Goal: Information Seeking & Learning: Understand process/instructions

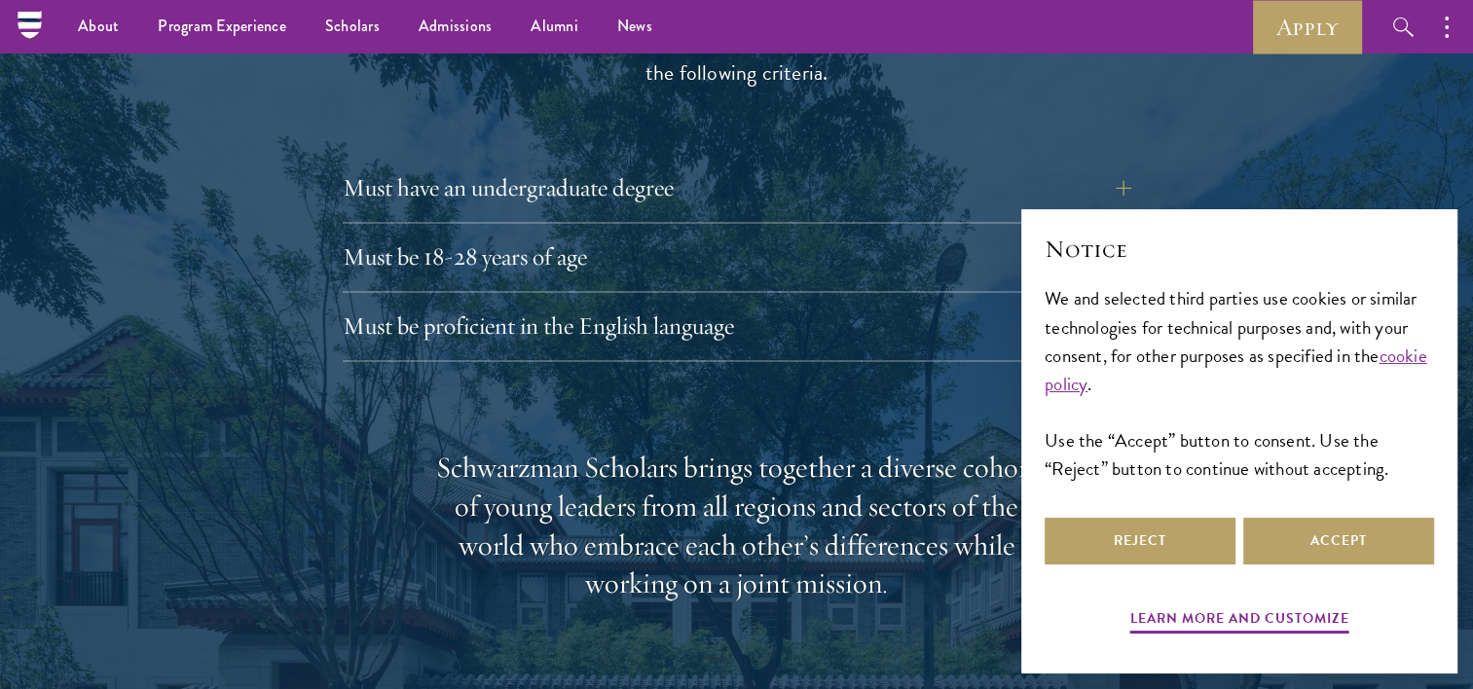
scroll to position [2726, 0]
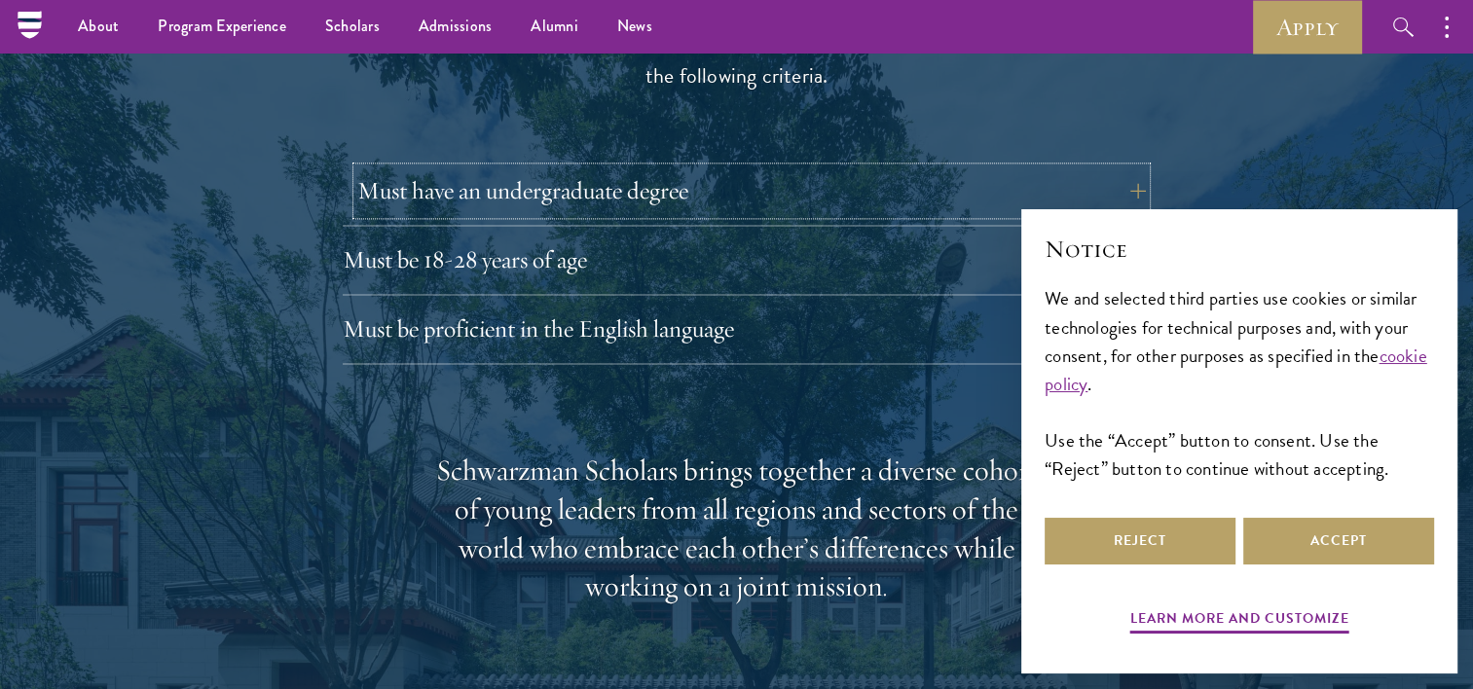
click at [1130, 167] on button "Must have an undergraduate degree" at bounding box center [751, 190] width 789 height 47
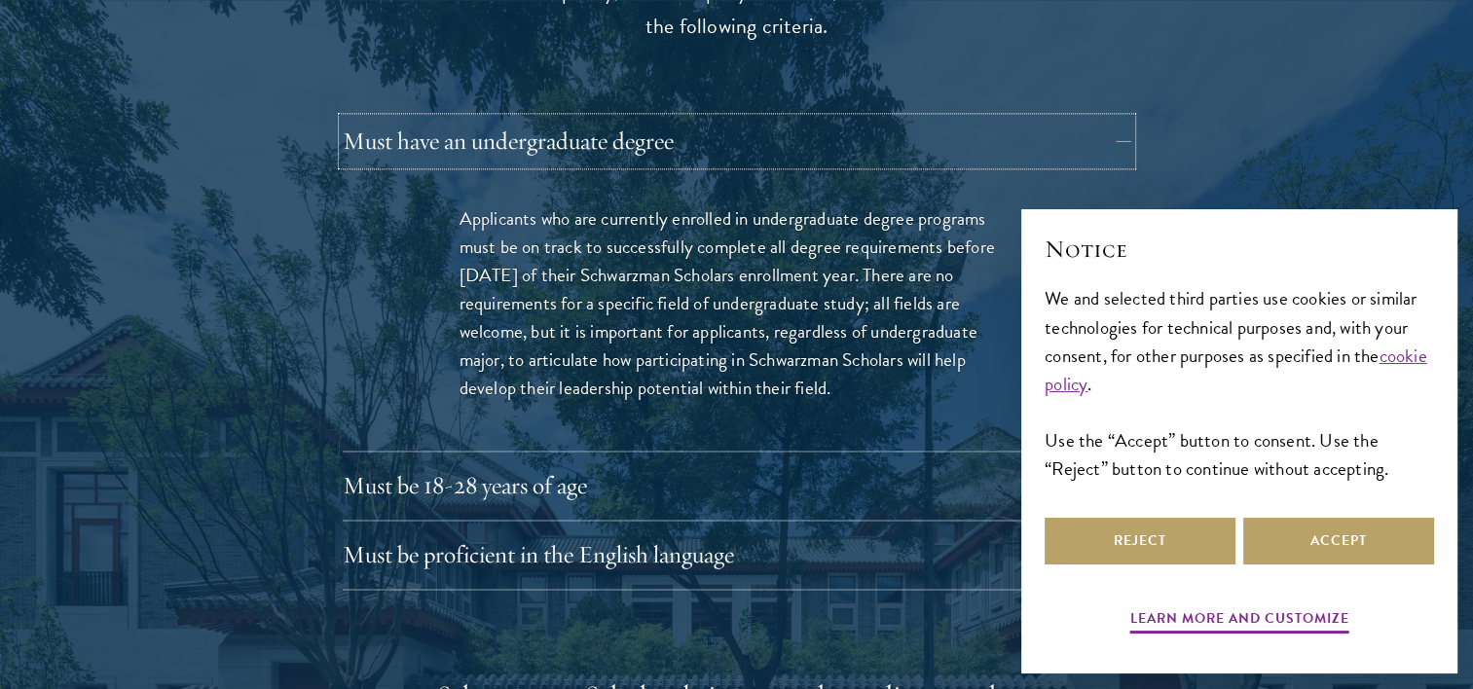
scroll to position [2921, 0]
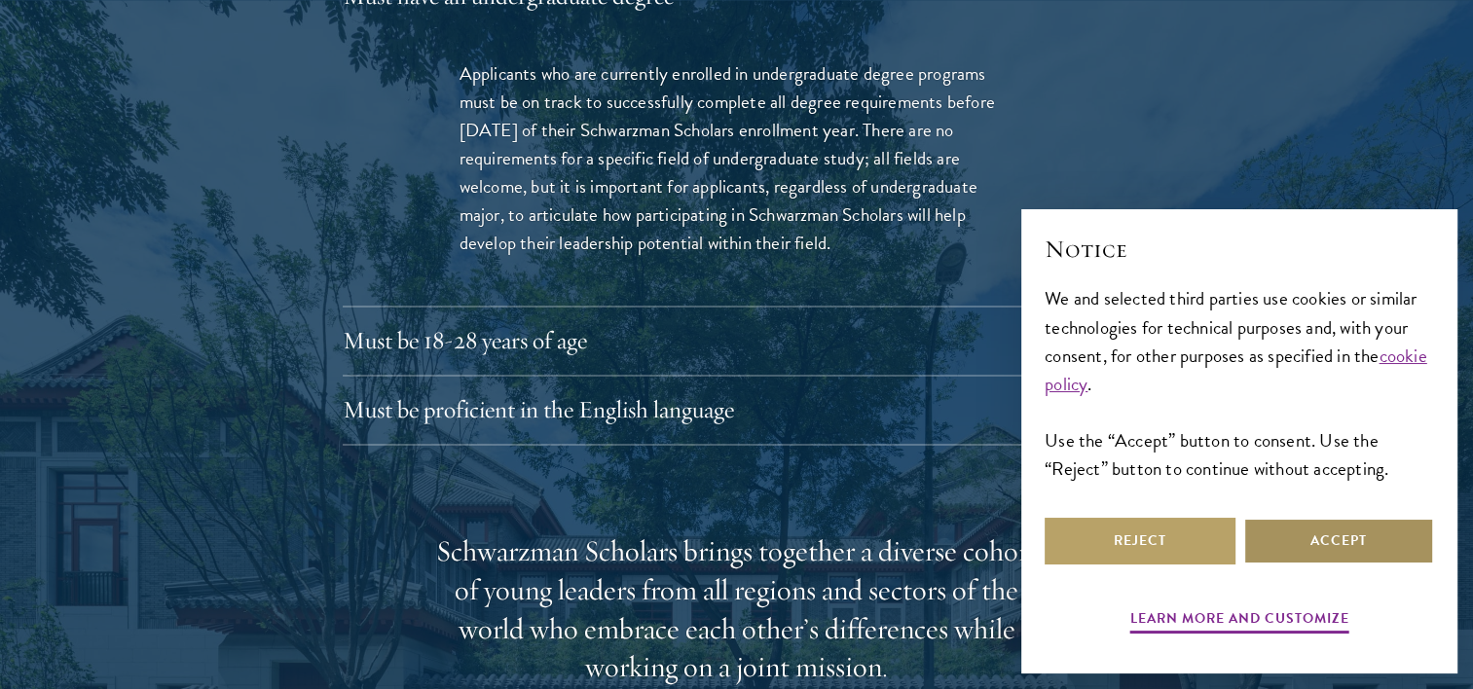
click at [1320, 552] on button "Accept" at bounding box center [1338, 541] width 191 height 47
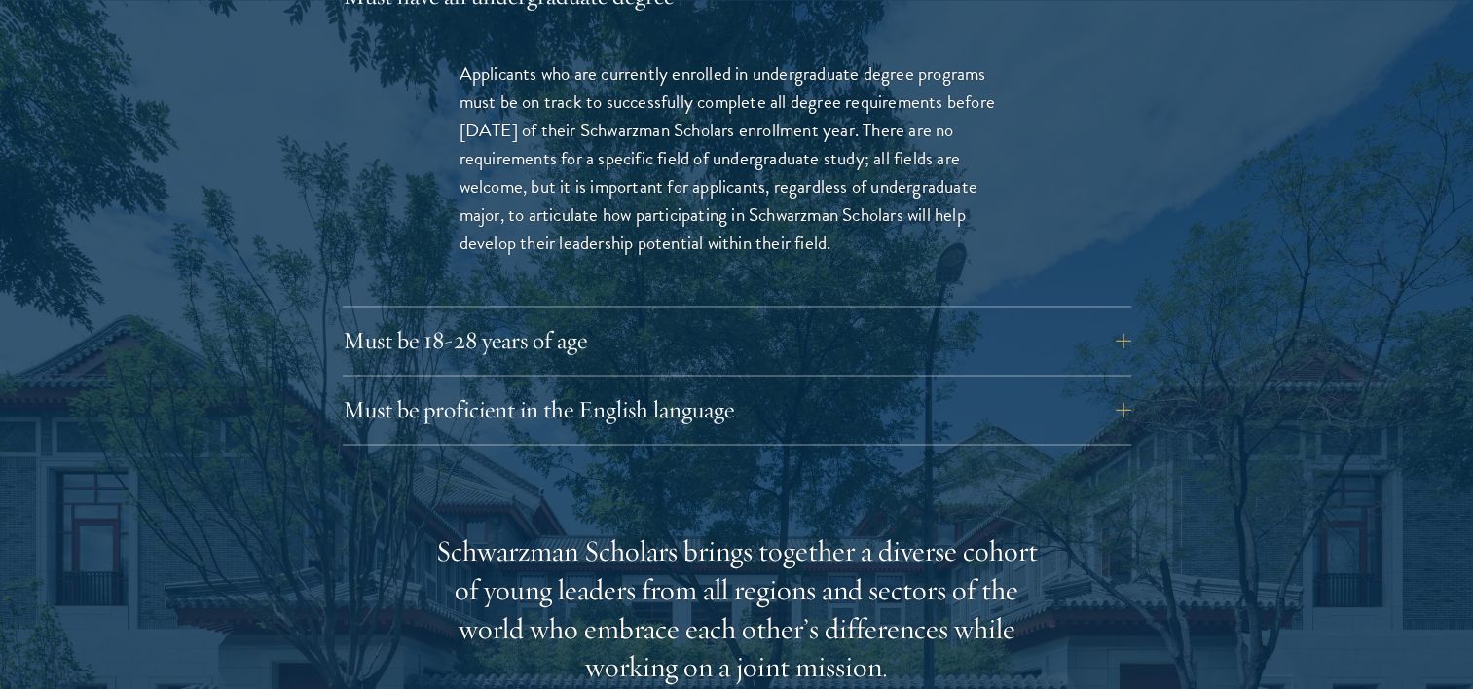
scroll to position [3018, 0]
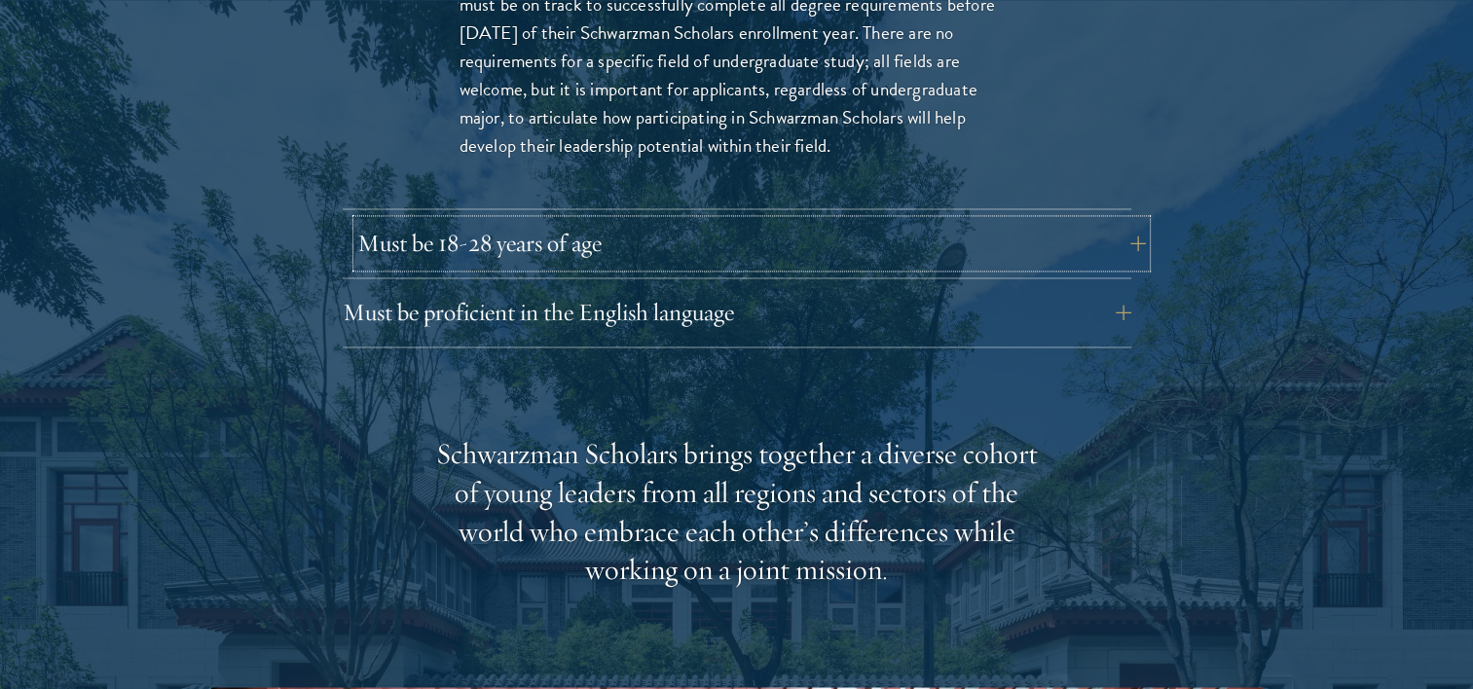
click at [1125, 220] on button "Must be 18-28 years of age" at bounding box center [751, 243] width 789 height 47
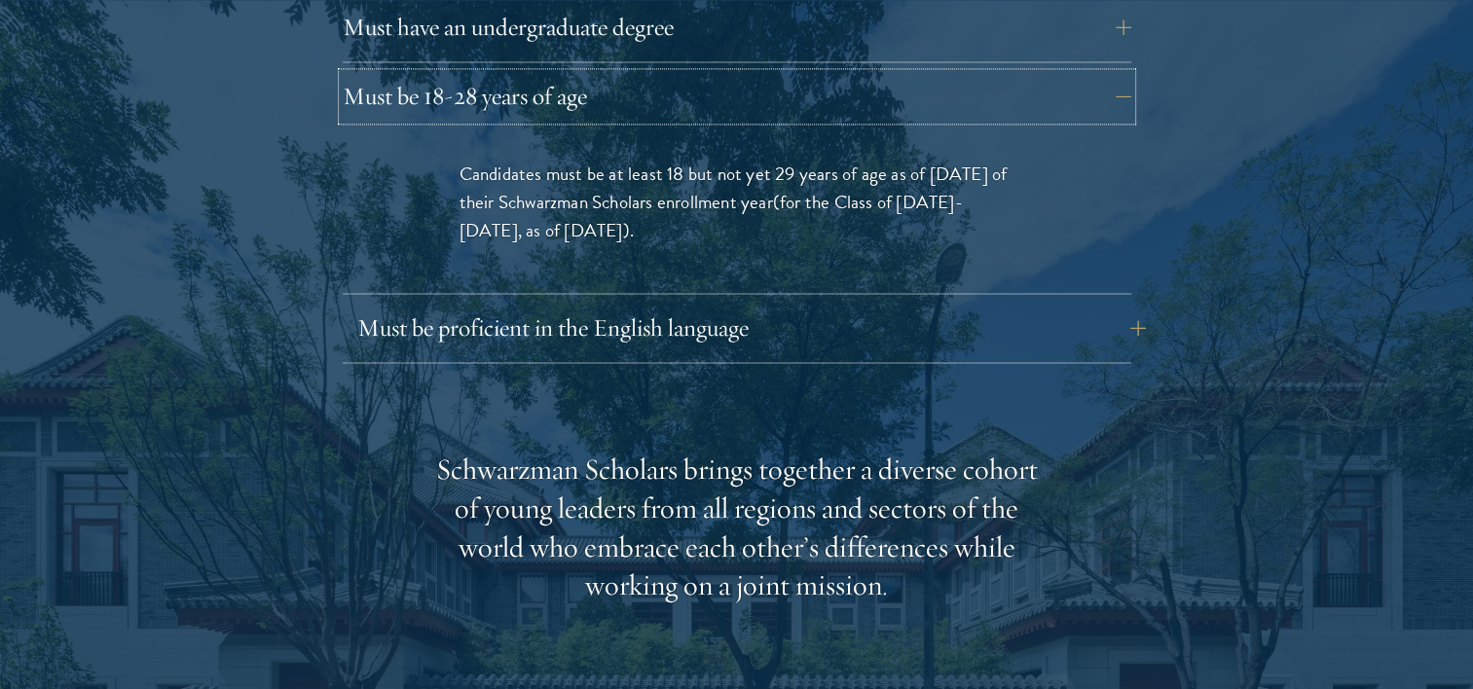
scroll to position [2921, 0]
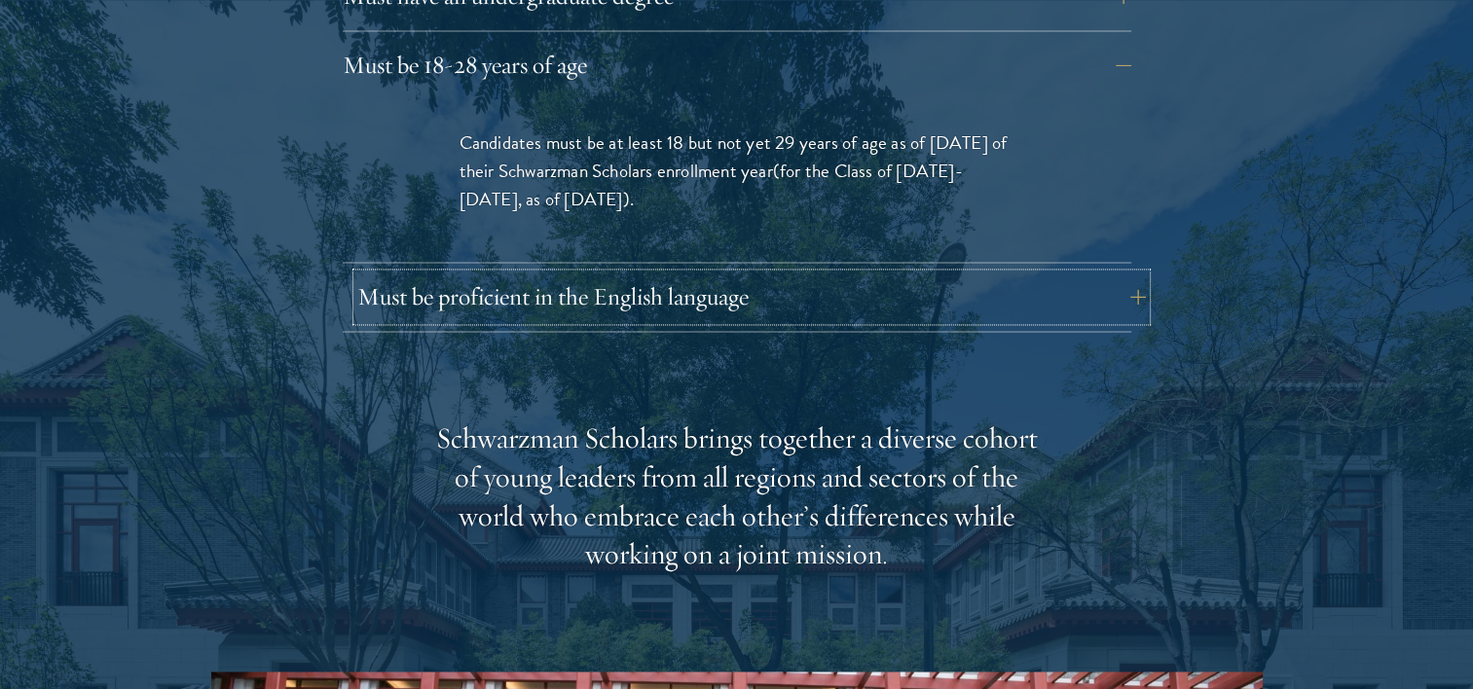
click at [1127, 274] on button "Must be proficient in the English language" at bounding box center [751, 297] width 789 height 47
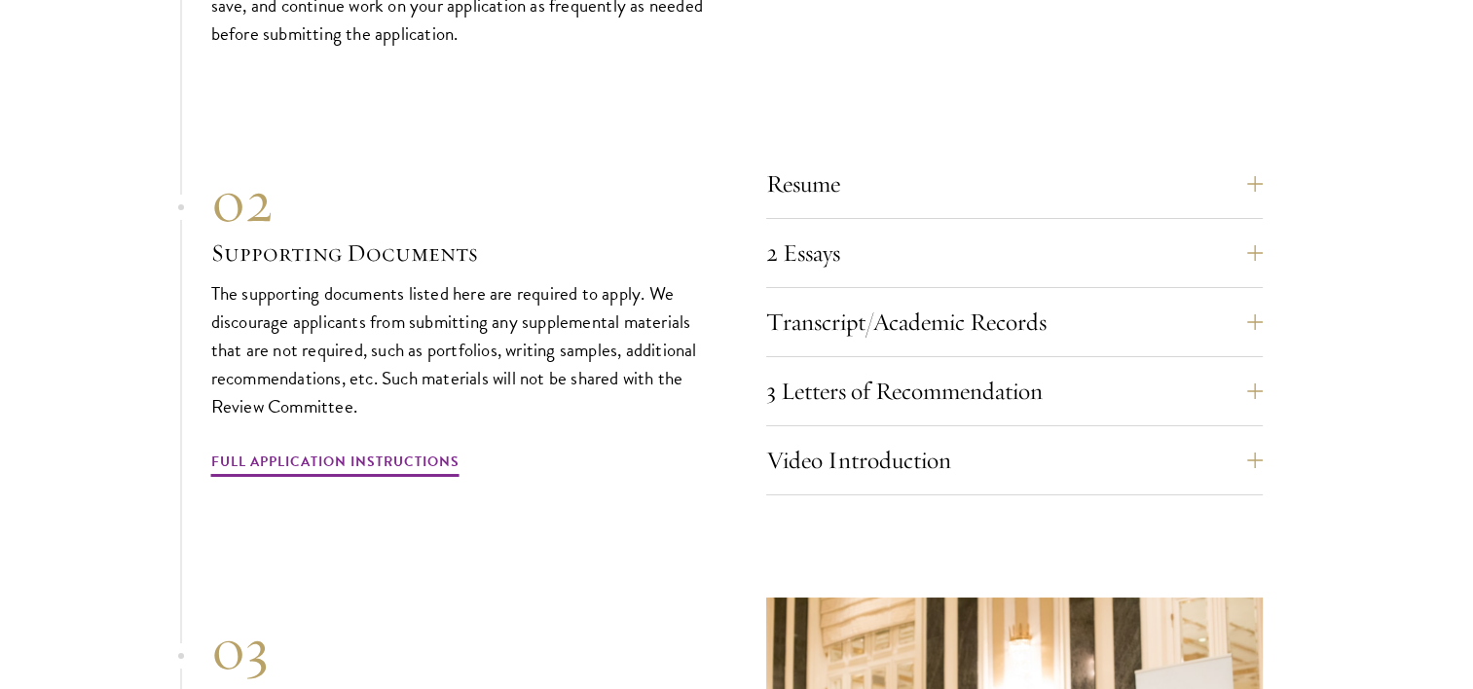
scroll to position [7205, 0]
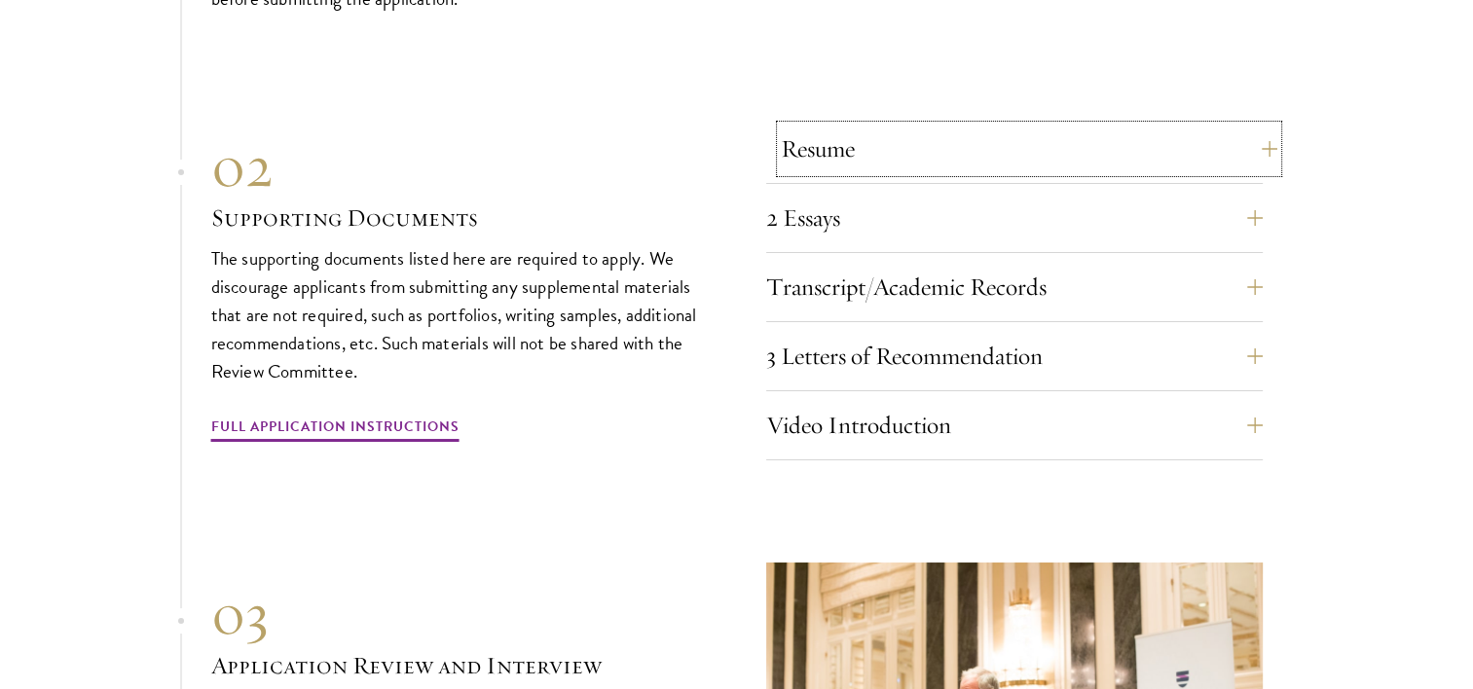
click at [1250, 140] on button "Resume" at bounding box center [1029, 149] width 497 height 47
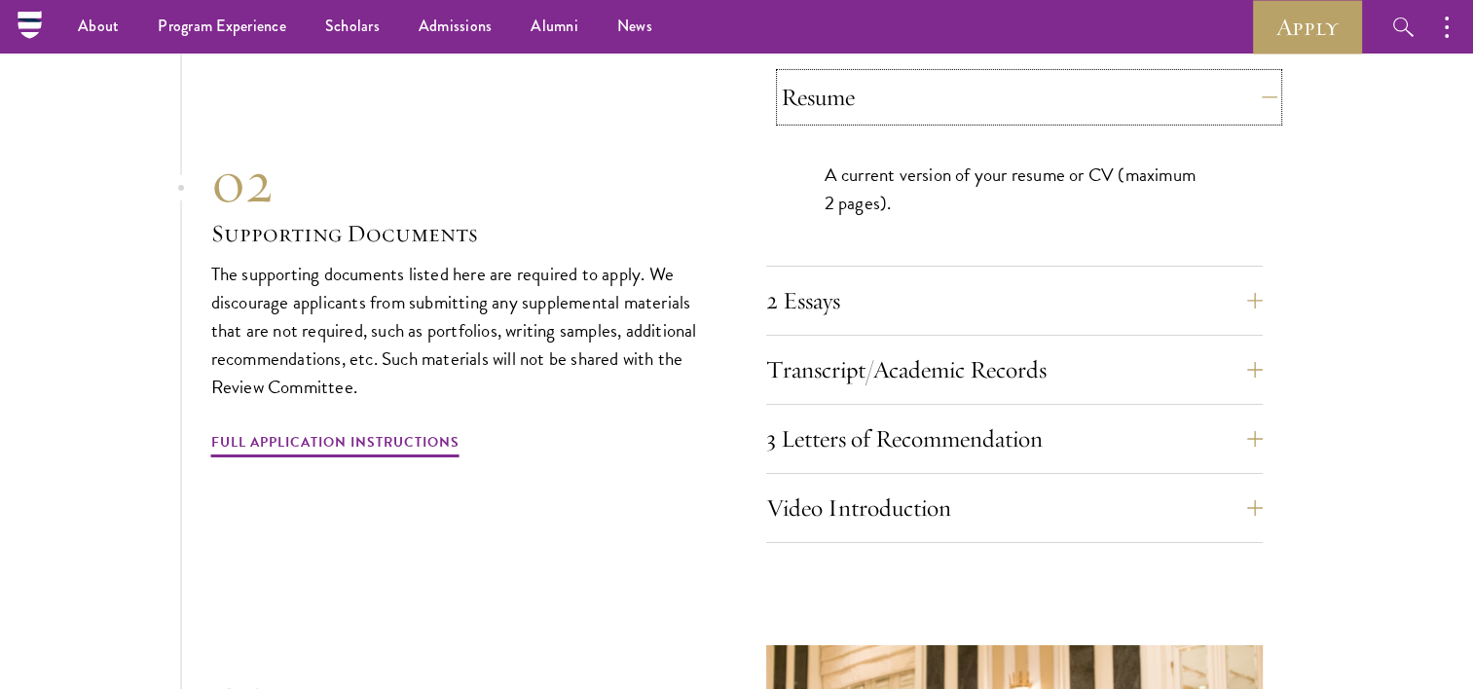
scroll to position [6684, 0]
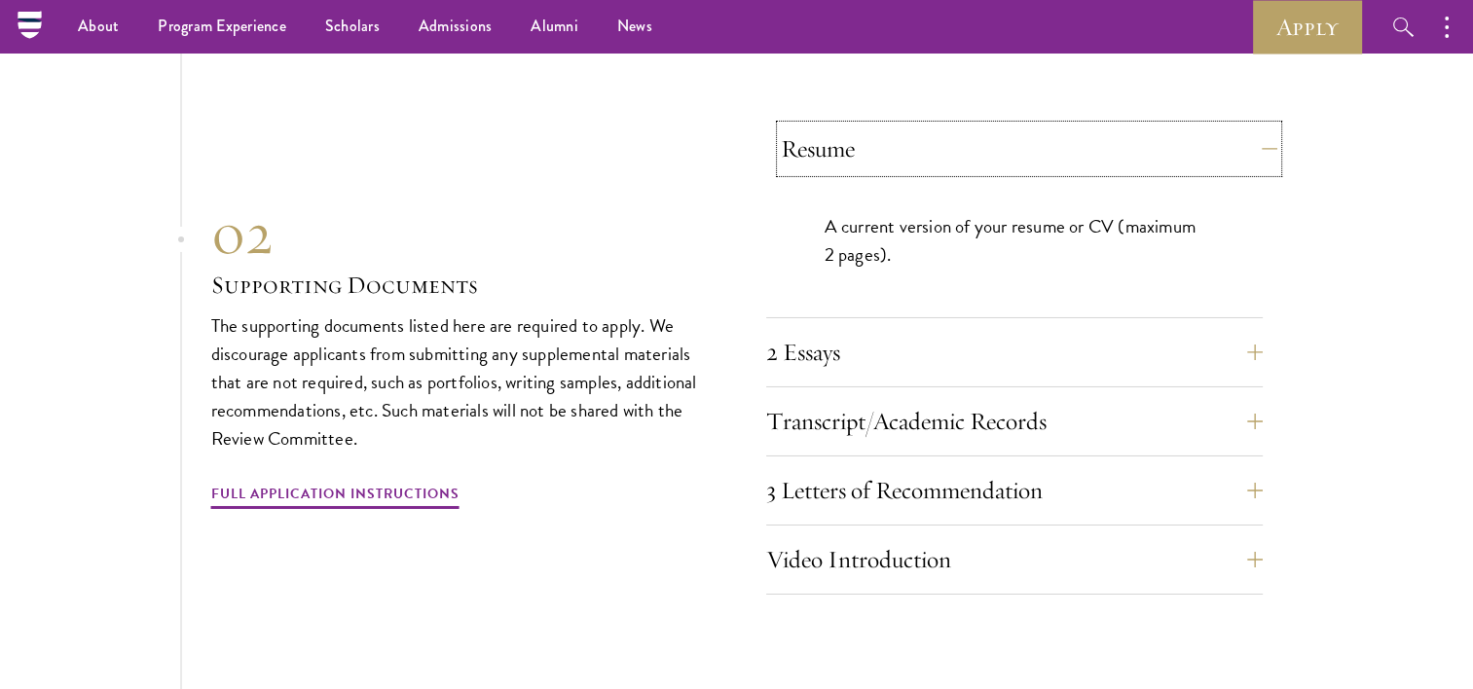
click at [1260, 136] on button "Resume" at bounding box center [1029, 149] width 497 height 47
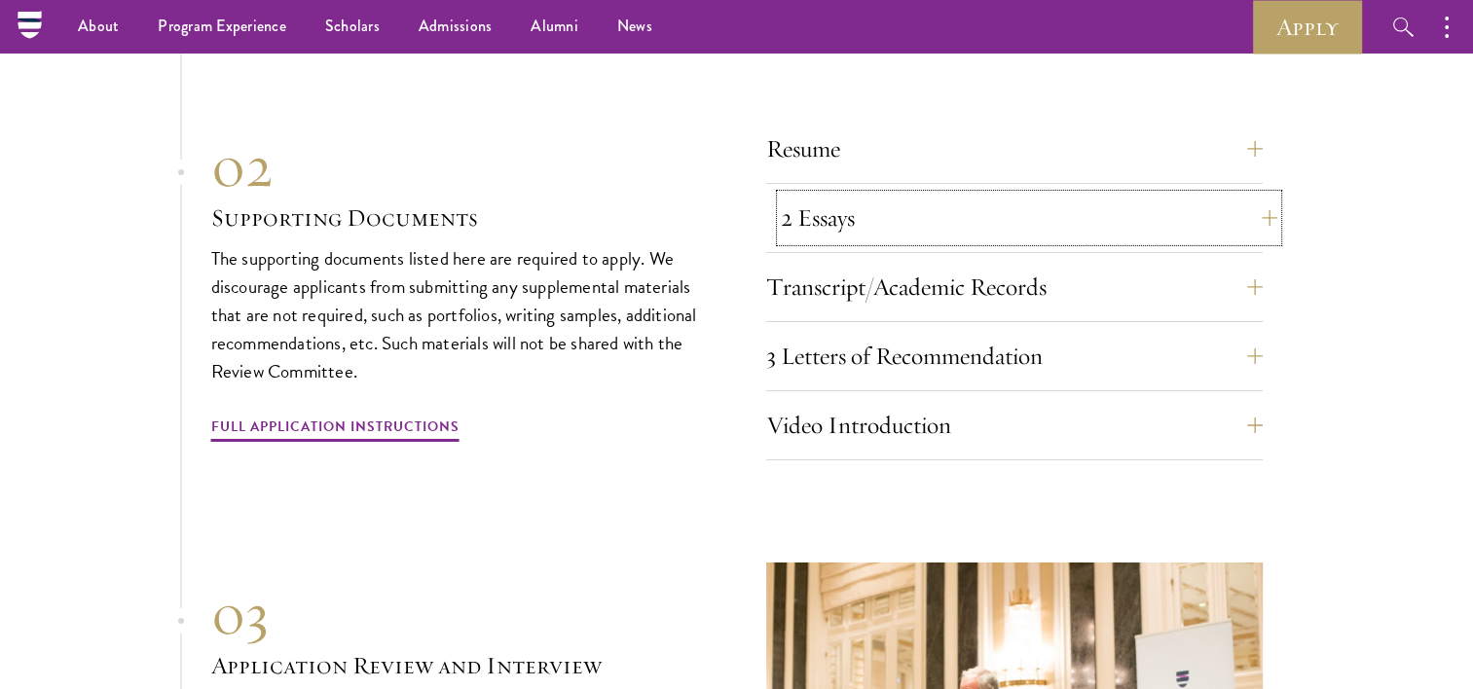
click at [1251, 204] on button "2 Essays" at bounding box center [1029, 218] width 497 height 47
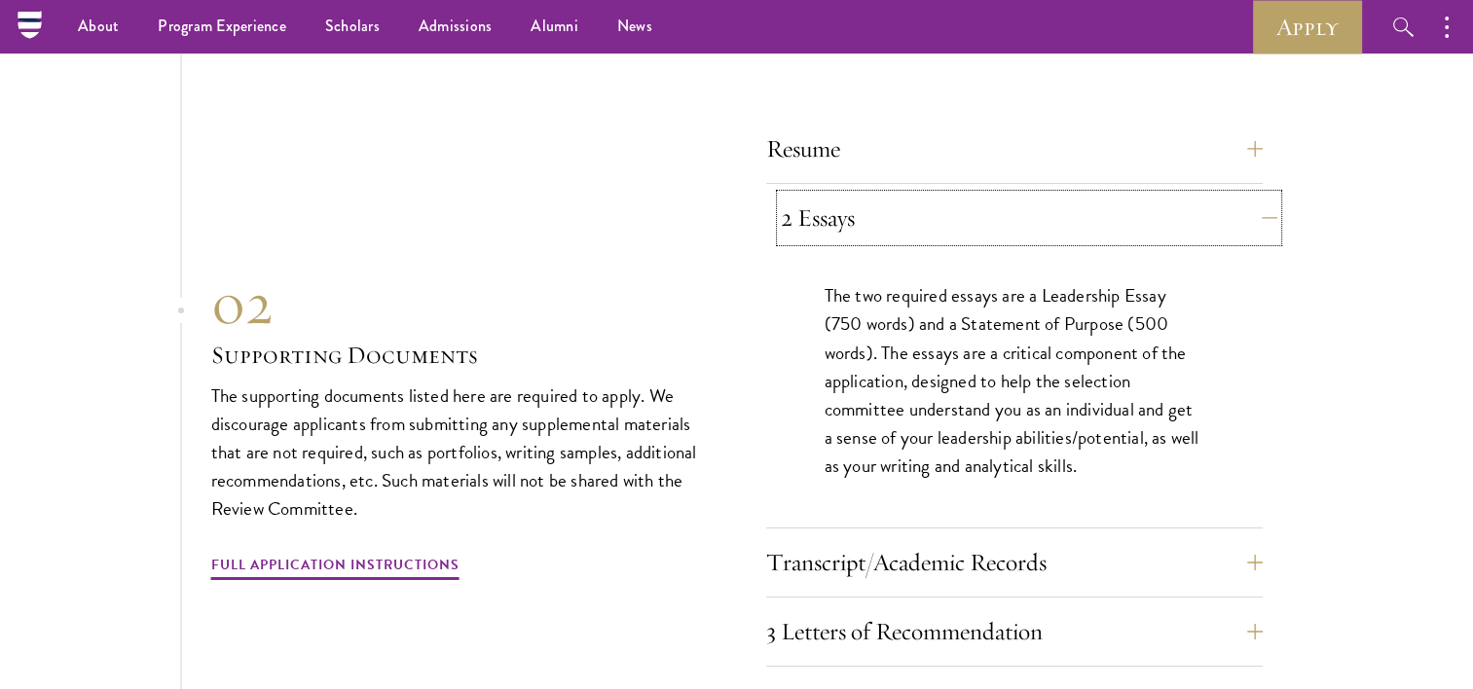
click at [1258, 202] on button "2 Essays" at bounding box center [1029, 218] width 497 height 47
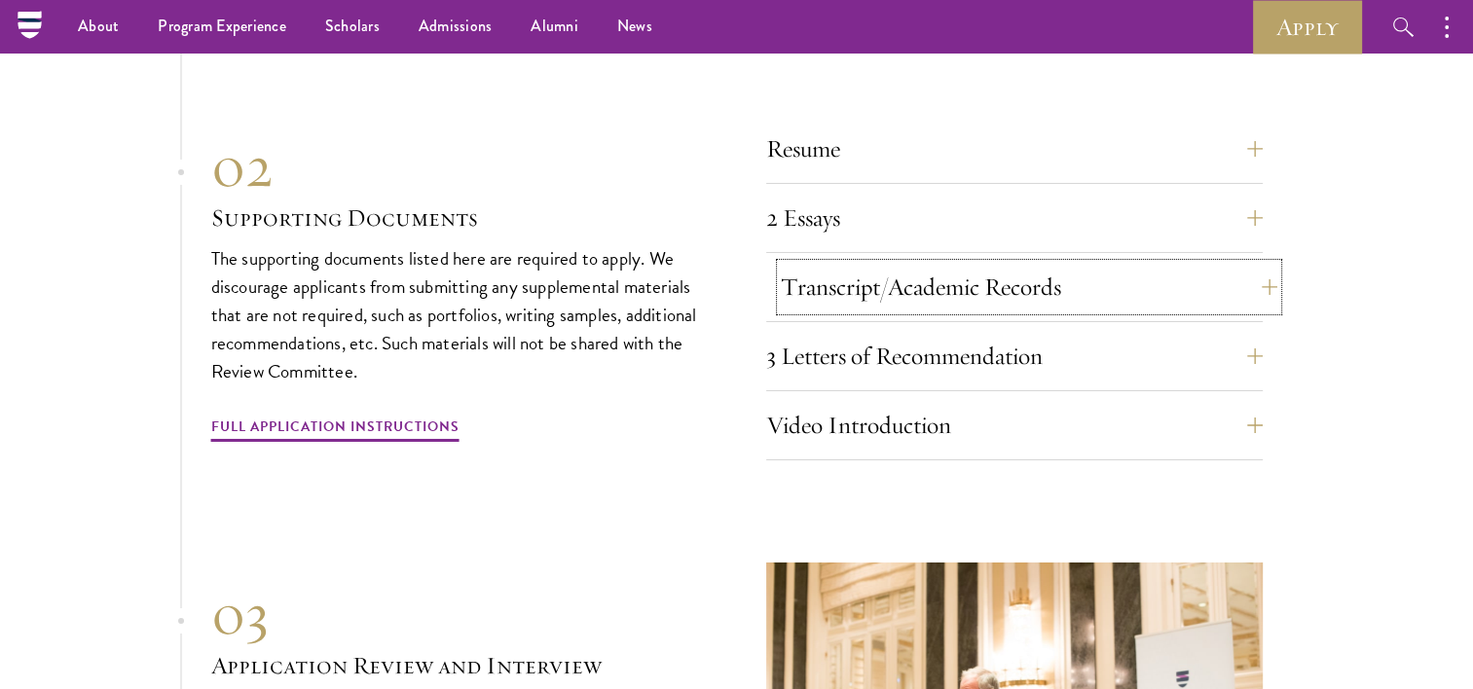
click at [1252, 268] on button "Transcript/Academic Records" at bounding box center [1029, 287] width 497 height 47
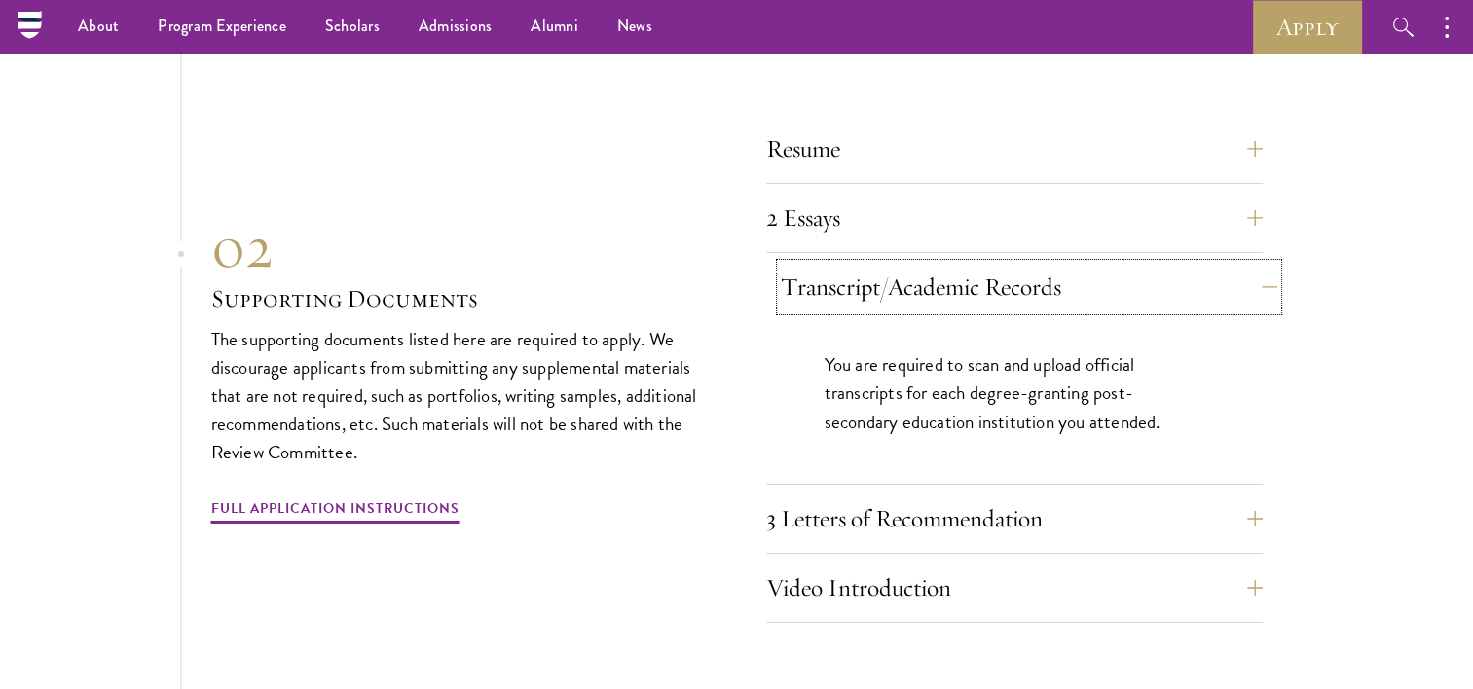
click at [1254, 269] on button "Transcript/Academic Records" at bounding box center [1029, 287] width 497 height 47
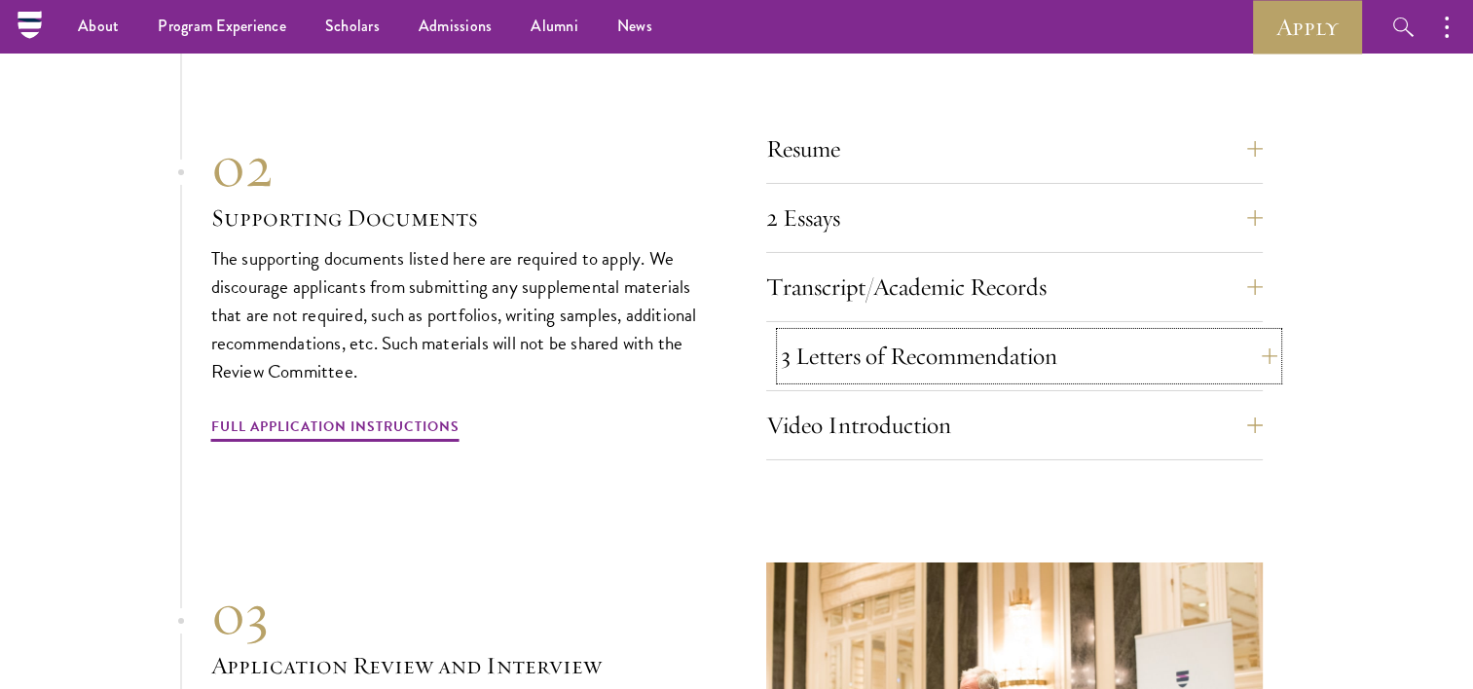
click at [1261, 346] on button "3 Letters of Recommendation" at bounding box center [1029, 356] width 497 height 47
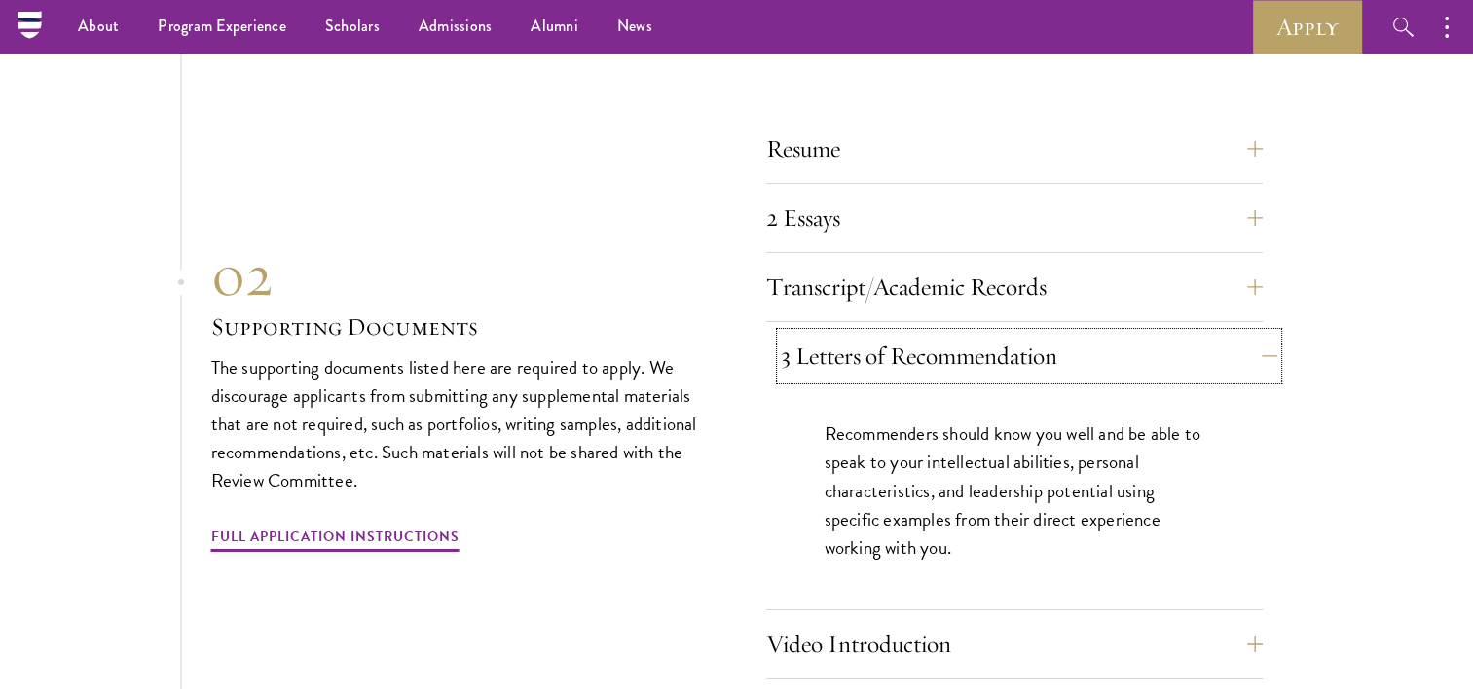
click at [1248, 347] on button "3 Letters of Recommendation" at bounding box center [1029, 356] width 497 height 47
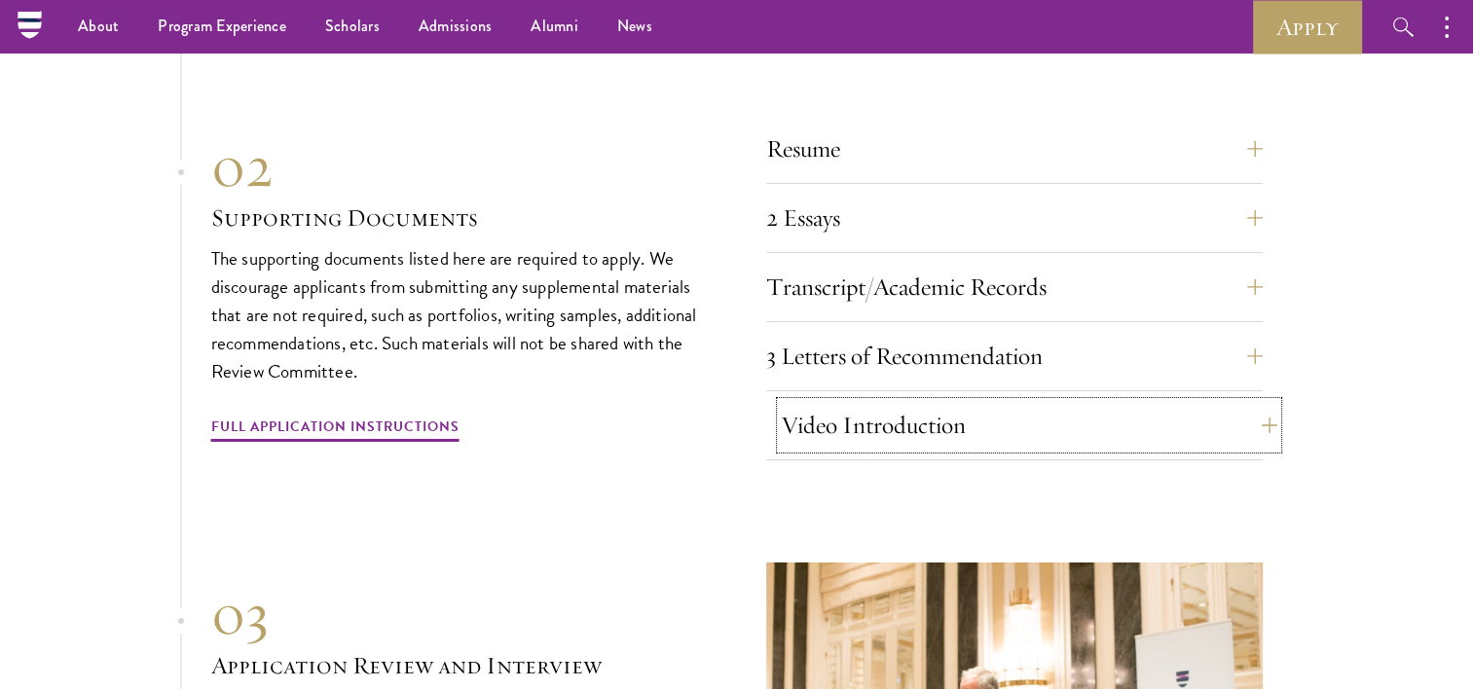
click at [1231, 427] on button "Video Introduction" at bounding box center [1029, 425] width 497 height 47
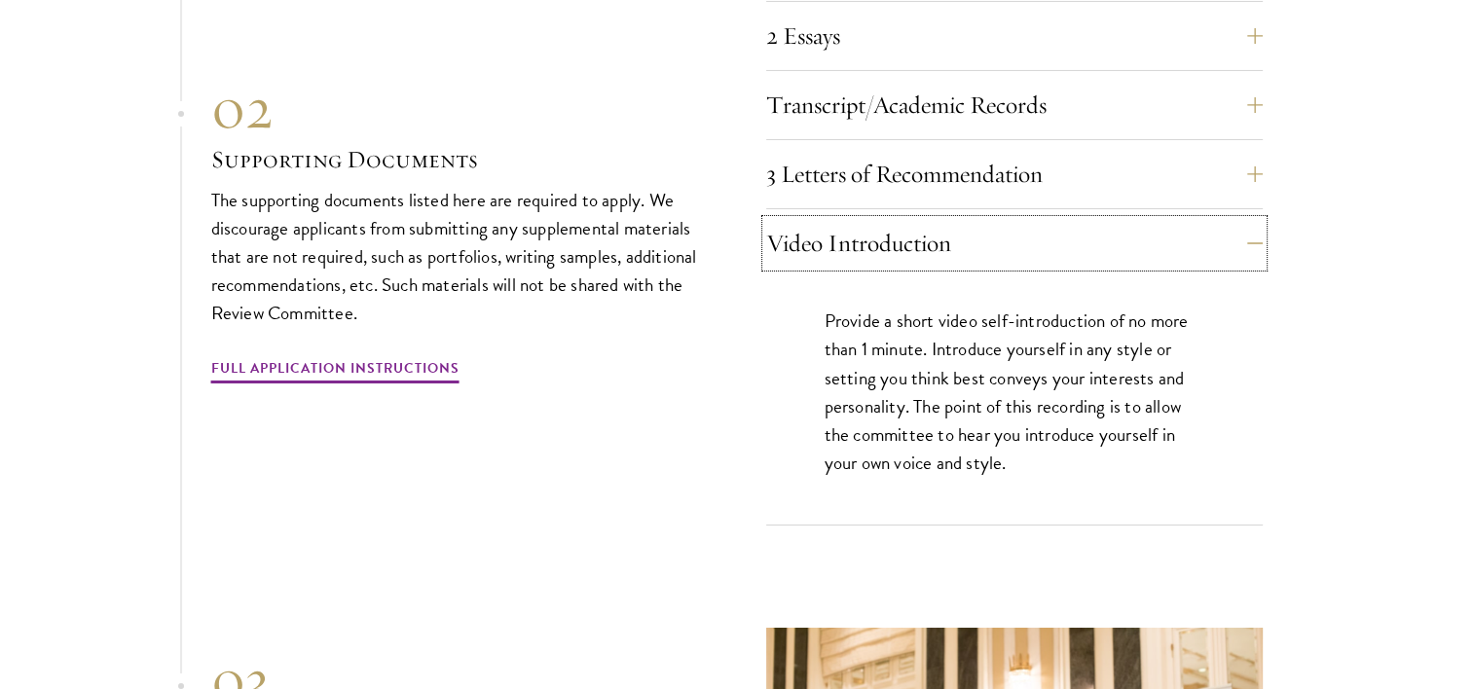
scroll to position [6878, 0]
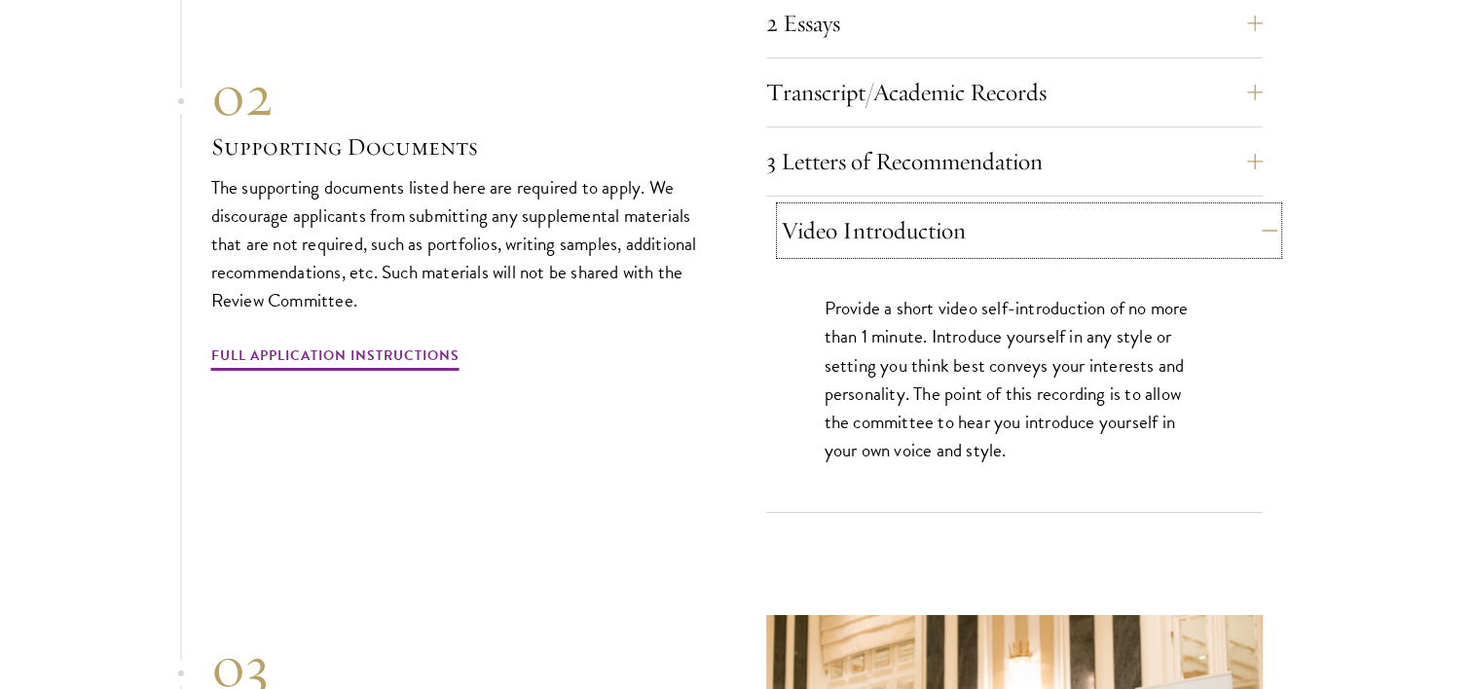
click at [1261, 218] on button "Video Introduction" at bounding box center [1029, 230] width 497 height 47
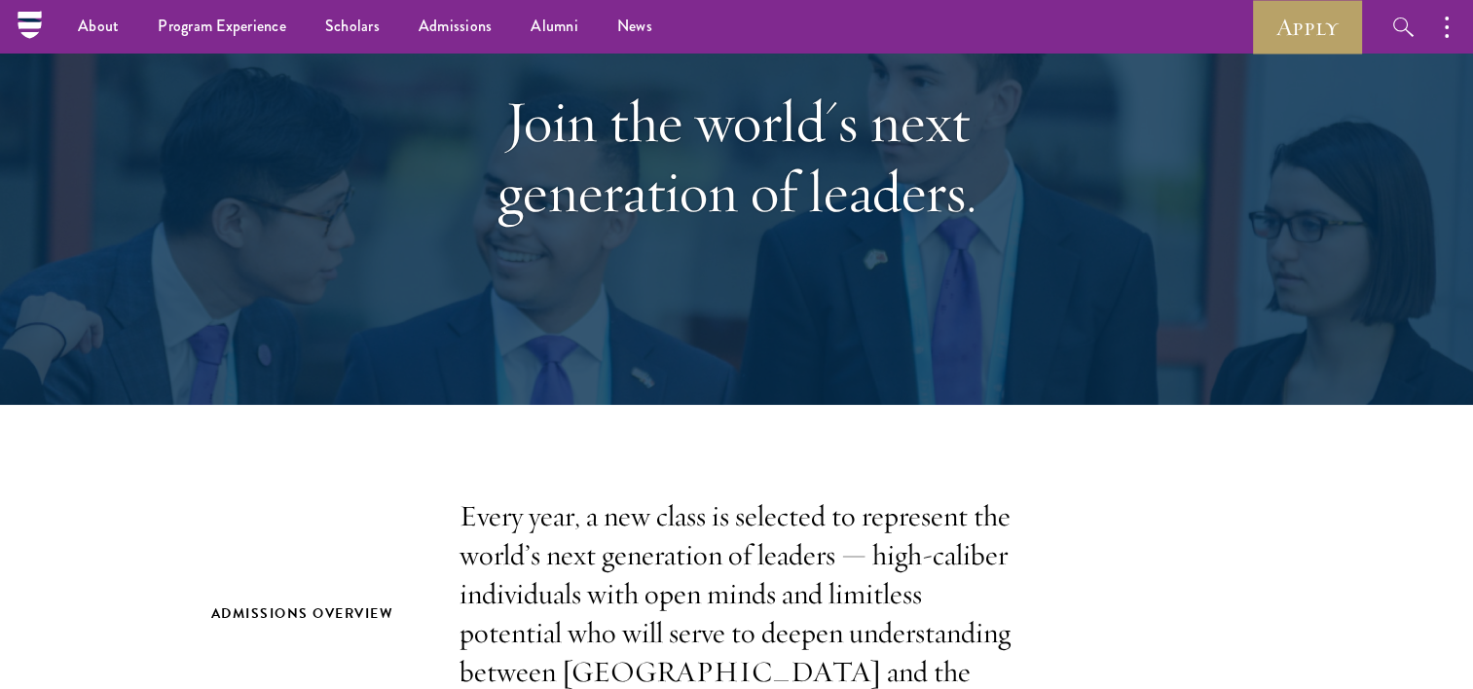
scroll to position [0, 0]
